Goal: Check status: Check status

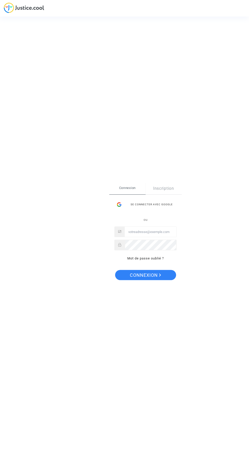
click at [159, 232] on input "Email" at bounding box center [151, 232] width 52 height 10
type input "[PERSON_NAME][EMAIL_ADDRESS][DOMAIN_NAME]"
click at [115, 270] on button "Connexion" at bounding box center [145, 275] width 61 height 10
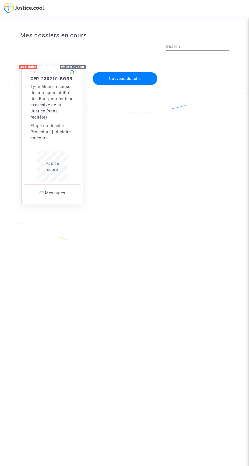
click at [51, 107] on div "Type - Mise en cause de la responsabilité de l'Etat pour lenteur excessive de l…" at bounding box center [52, 102] width 44 height 37
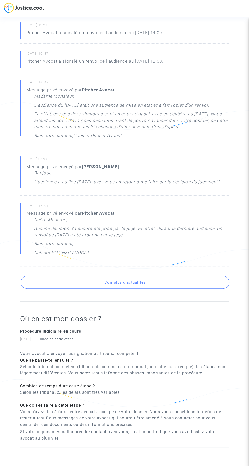
scroll to position [124, 0]
